Goal: Task Accomplishment & Management: Use online tool/utility

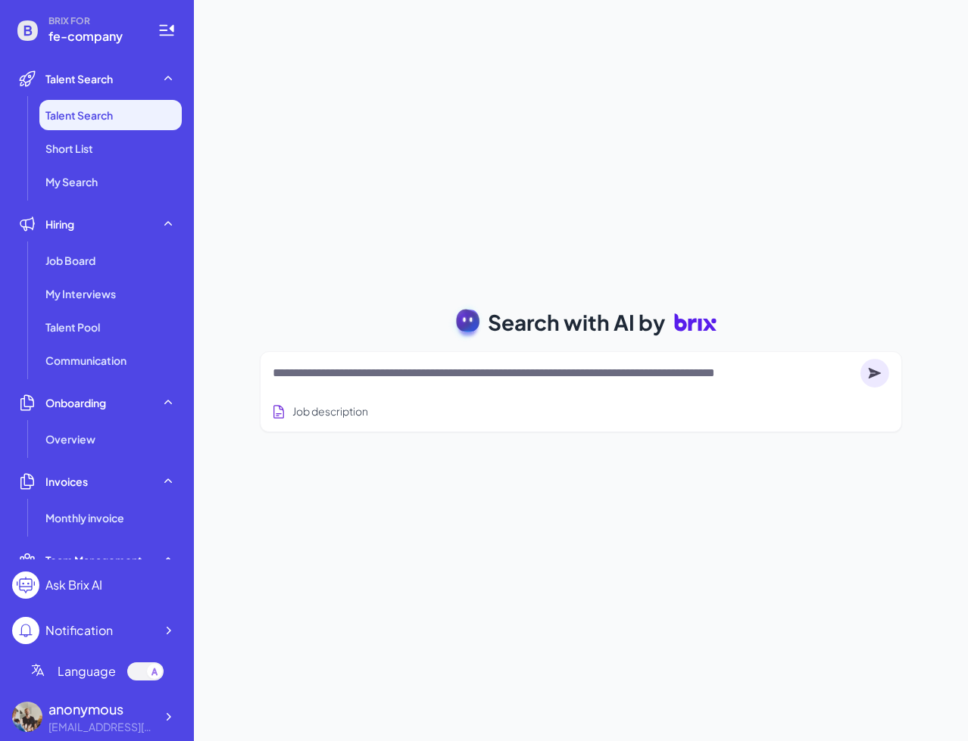
click at [283, 370] on textarea at bounding box center [564, 373] width 582 height 18
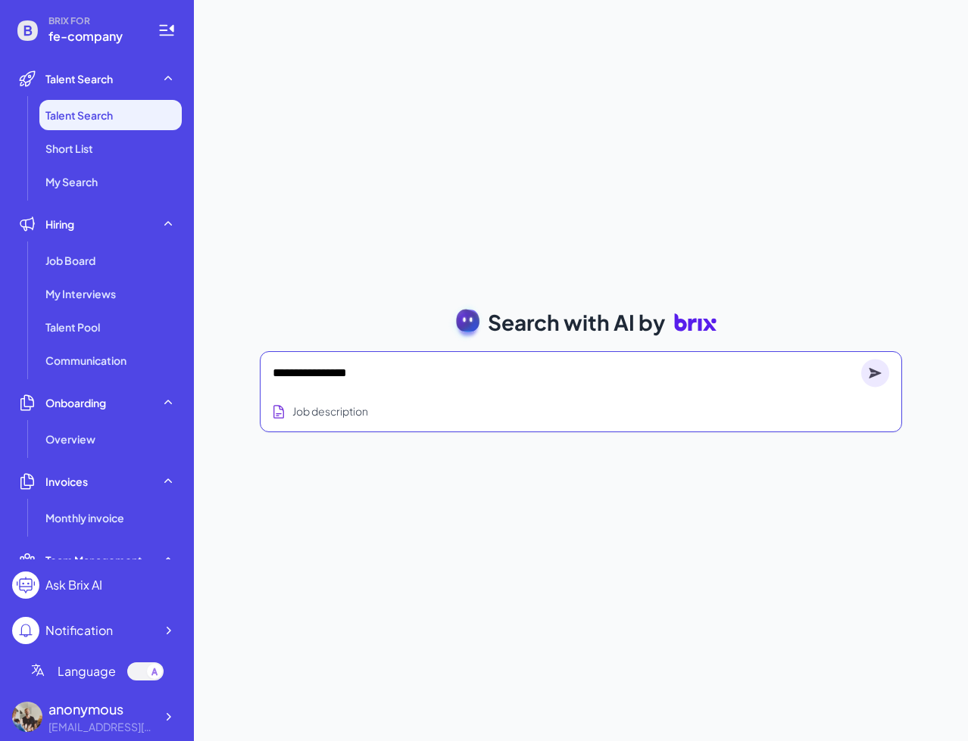
type textarea "**********"
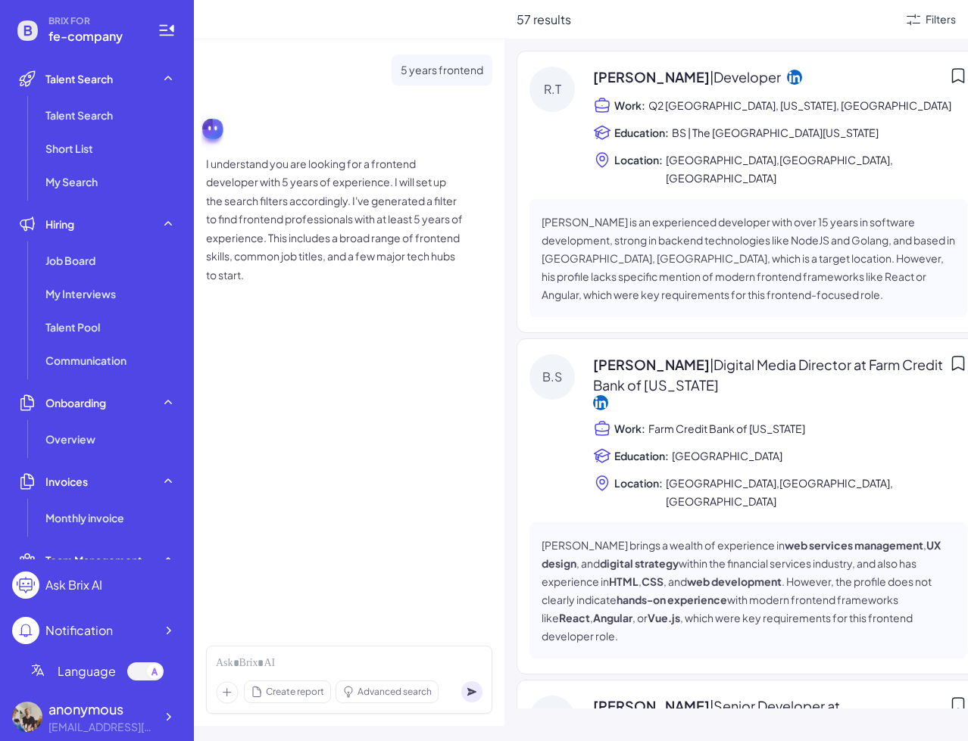
click at [815, 126] on span "BS | The [GEOGRAPHIC_DATA][US_STATE]" at bounding box center [775, 132] width 207 height 18
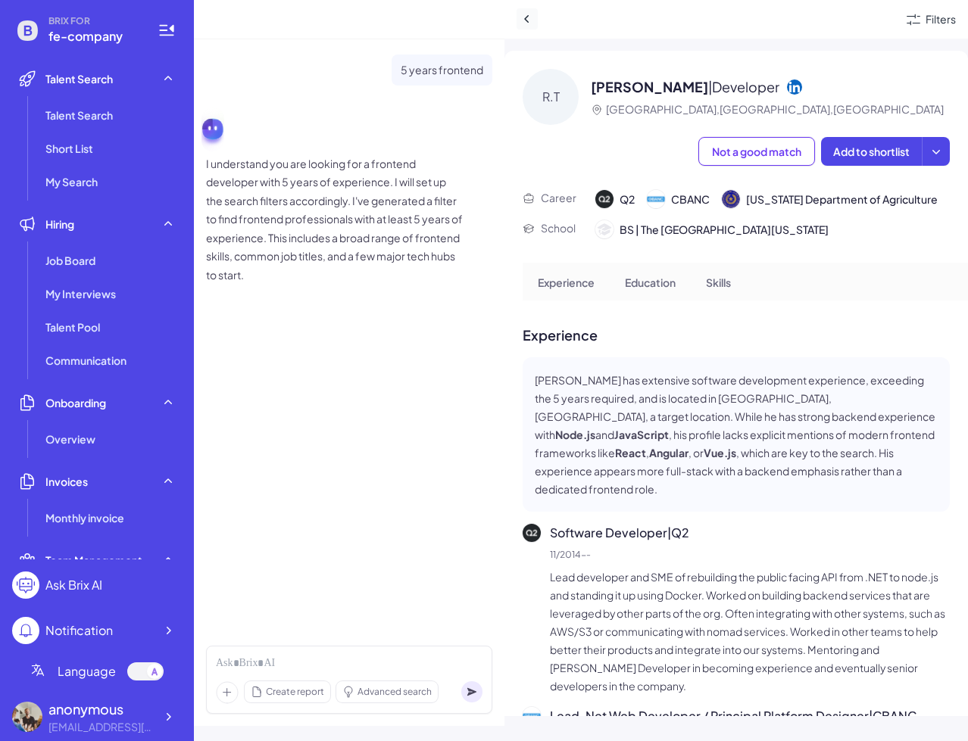
click at [521, 22] on icon at bounding box center [527, 18] width 15 height 15
